Goal: Information Seeking & Learning: Learn about a topic

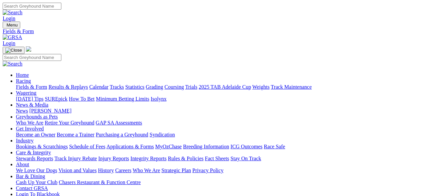
scroll to position [100, 0]
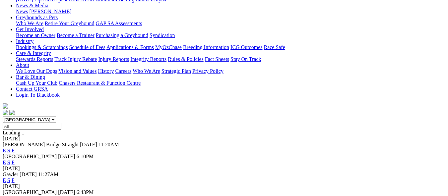
click at [15, 196] on link "F" at bounding box center [13, 199] width 3 height 6
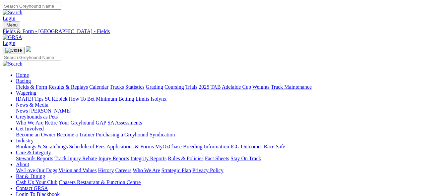
click at [31, 84] on link "Fields & Form" at bounding box center [31, 87] width 31 height 6
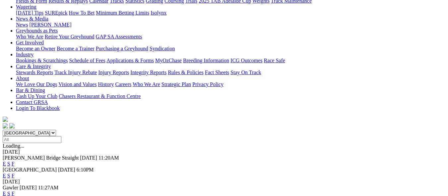
scroll to position [133, 0]
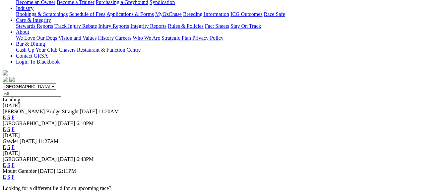
click at [6, 163] on link "E" at bounding box center [4, 166] width 3 height 6
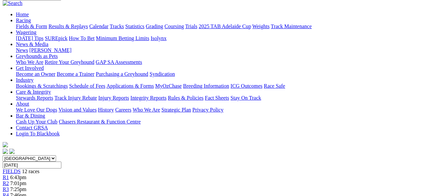
scroll to position [66, 0]
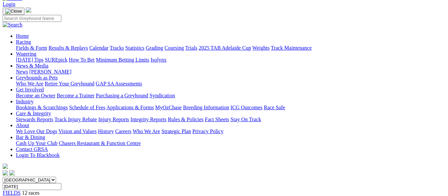
scroll to position [33, 0]
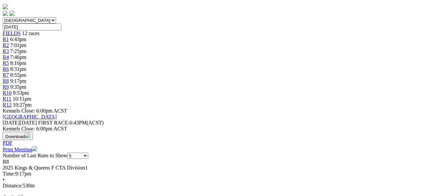
scroll to position [232, 0]
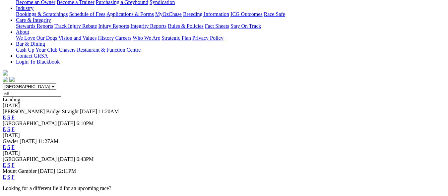
scroll to position [166, 0]
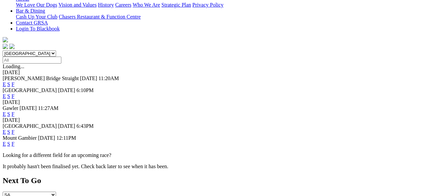
click at [15, 129] on link "F" at bounding box center [13, 132] width 3 height 6
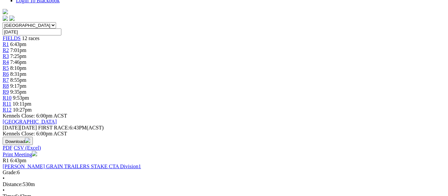
scroll to position [61, 0]
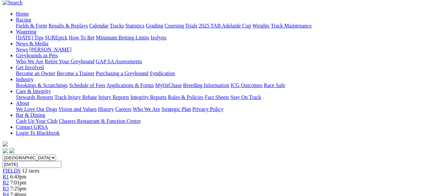
click at [27, 174] on span "6:43pm" at bounding box center [18, 177] width 16 height 6
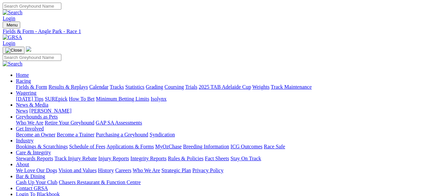
scroll to position [100, 0]
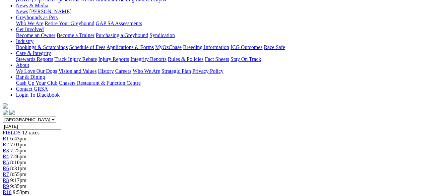
click at [27, 172] on span "8:55pm" at bounding box center [18, 175] width 16 height 6
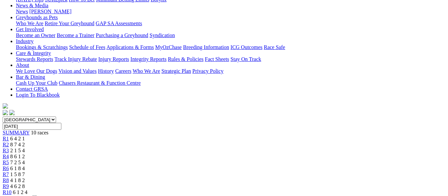
scroll to position [100, 0]
